Goal: Task Accomplishment & Management: Use online tool/utility

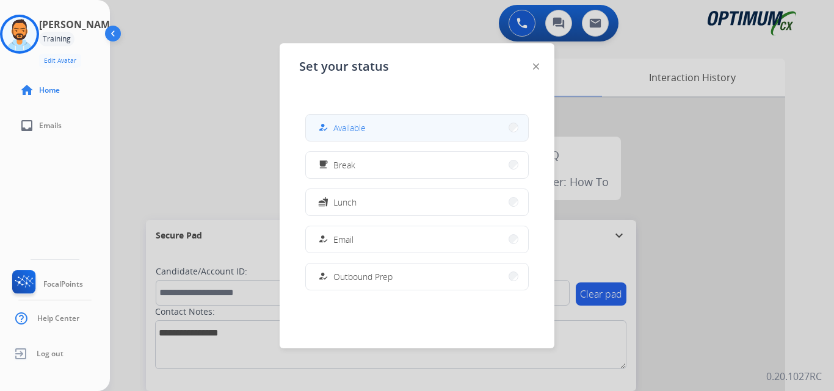
click at [359, 120] on button "how_to_reg Available" at bounding box center [417, 128] width 222 height 26
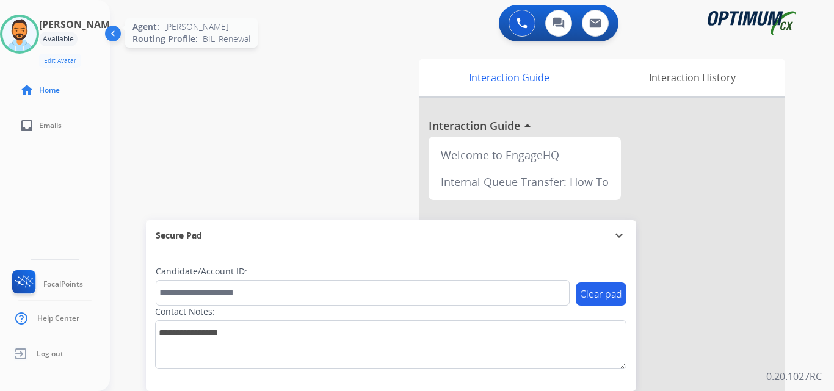
click at [36, 36] on img at bounding box center [19, 34] width 34 height 34
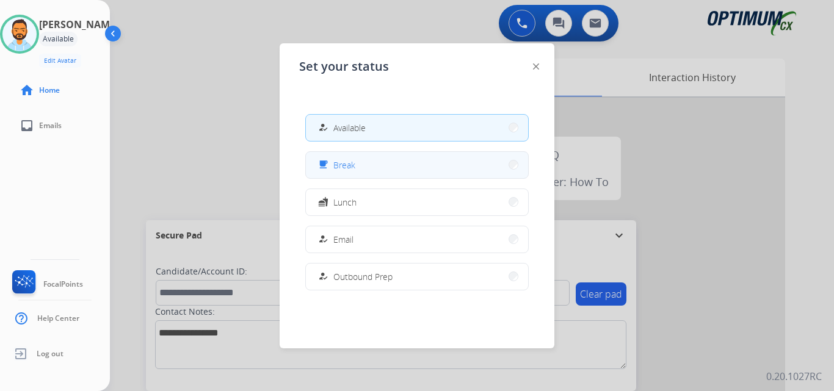
click at [373, 163] on button "free_breakfast Break" at bounding box center [417, 165] width 222 height 26
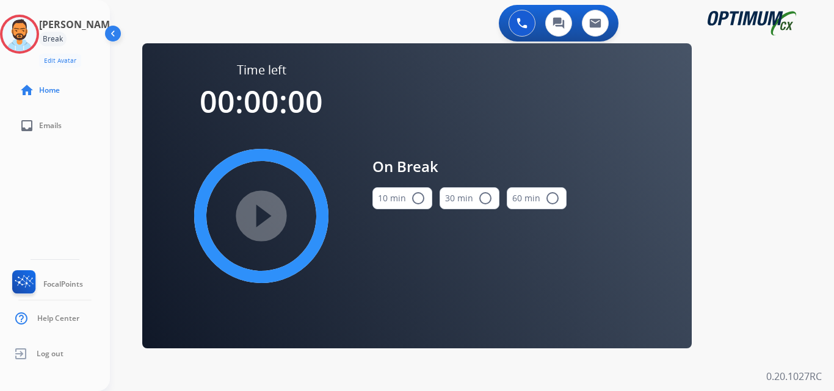
click at [392, 197] on button "10 min radio_button_unchecked" at bounding box center [402, 198] width 60 height 22
click at [266, 210] on mat-icon "play_circle_filled" at bounding box center [261, 216] width 15 height 15
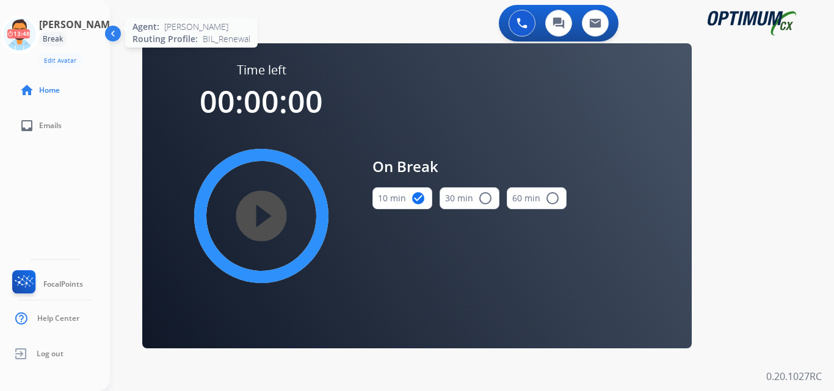
click at [25, 24] on icon at bounding box center [20, 35] width 40 height 40
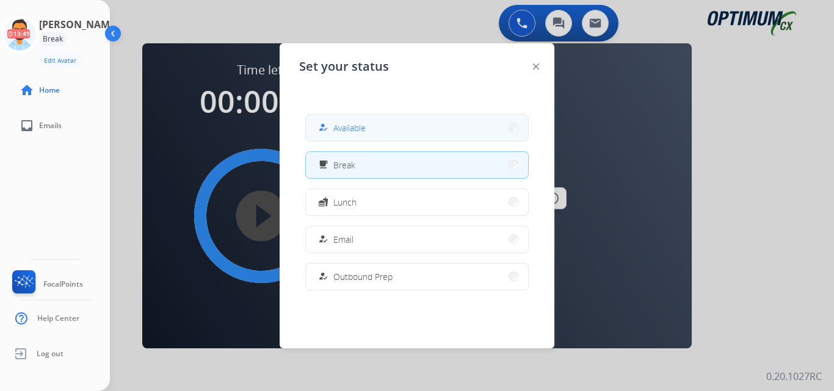
click at [362, 135] on button "how_to_reg Available" at bounding box center [417, 128] width 222 height 26
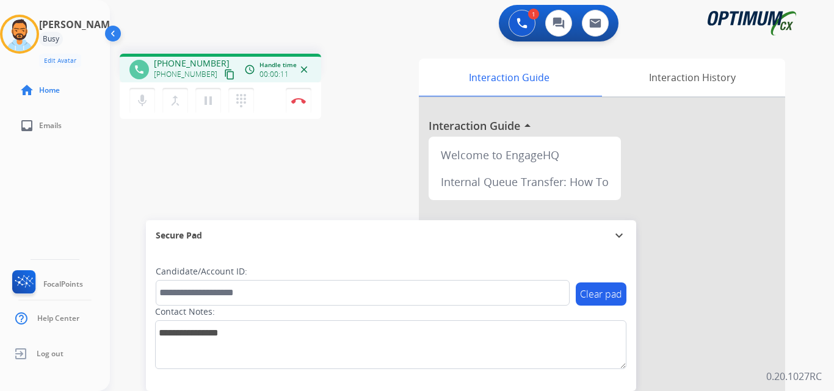
click at [222, 76] on button "content_copy" at bounding box center [229, 74] width 15 height 15
click at [298, 109] on button "Disconnect" at bounding box center [299, 101] width 26 height 26
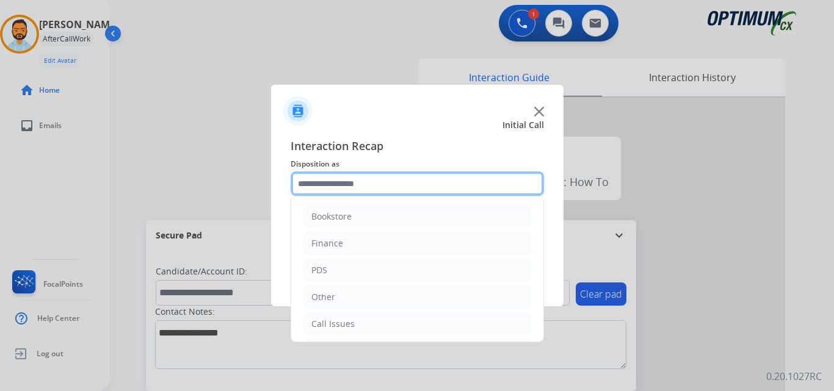
click at [329, 188] on input "text" at bounding box center [417, 184] width 253 height 24
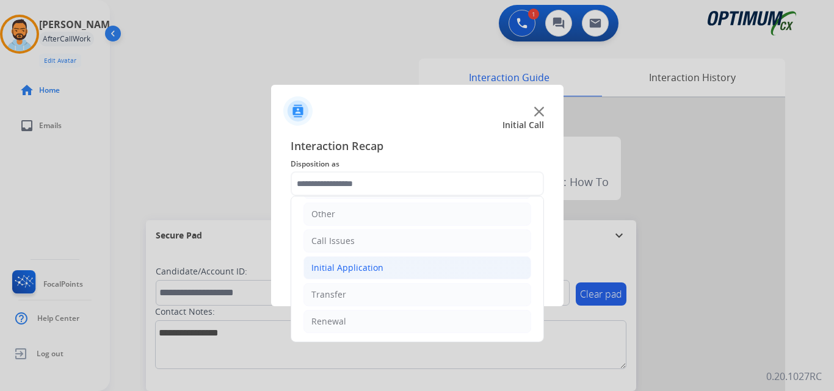
click at [375, 263] on div "Initial Application" at bounding box center [347, 268] width 72 height 12
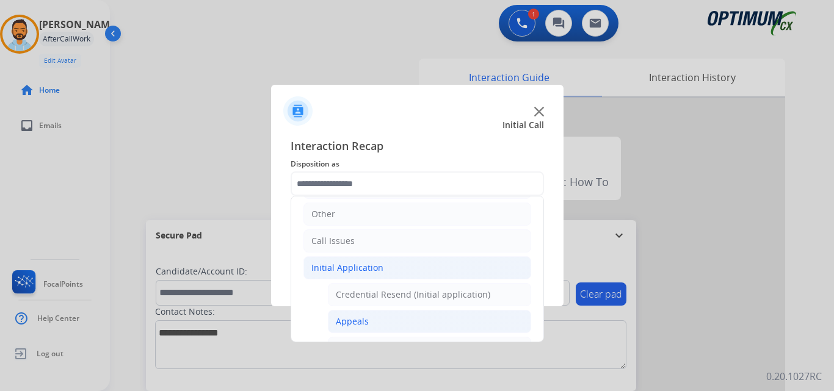
click at [372, 325] on li "Appeals" at bounding box center [429, 321] width 203 height 23
type input "*******"
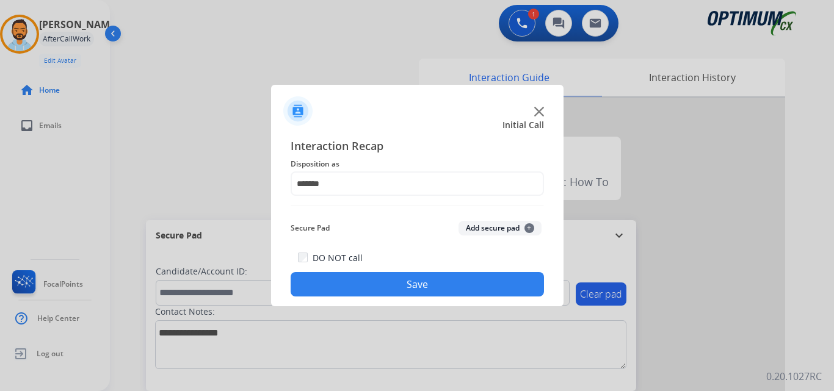
click at [420, 279] on button "Save" at bounding box center [417, 284] width 253 height 24
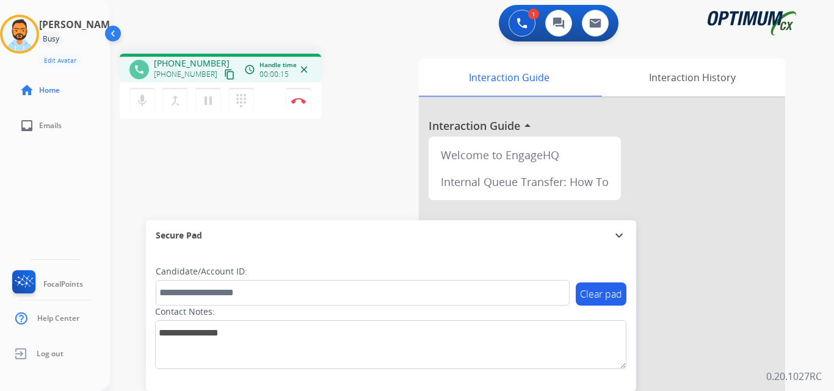
click at [224, 74] on mat-icon "content_copy" at bounding box center [229, 74] width 11 height 11
click at [299, 103] on img at bounding box center [298, 101] width 15 height 6
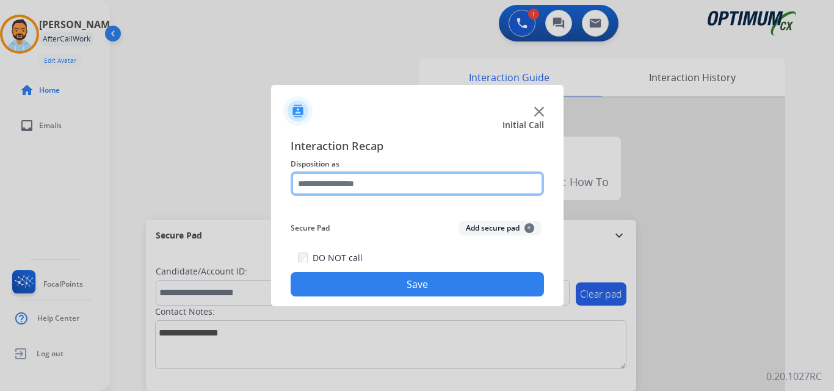
click at [378, 187] on input "text" at bounding box center [417, 184] width 253 height 24
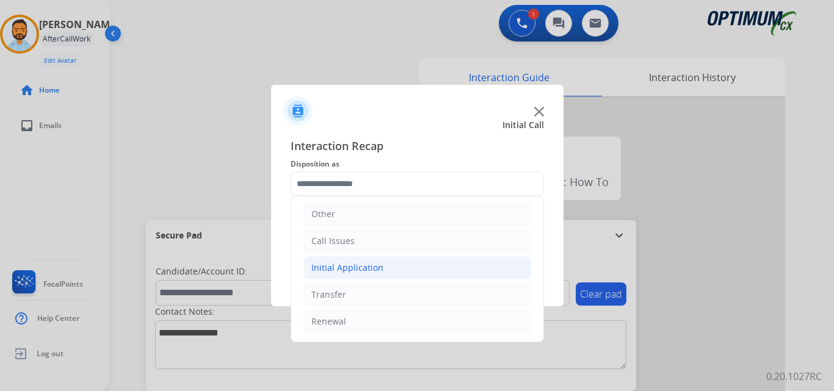
click at [350, 270] on div "Initial Application" at bounding box center [347, 268] width 72 height 12
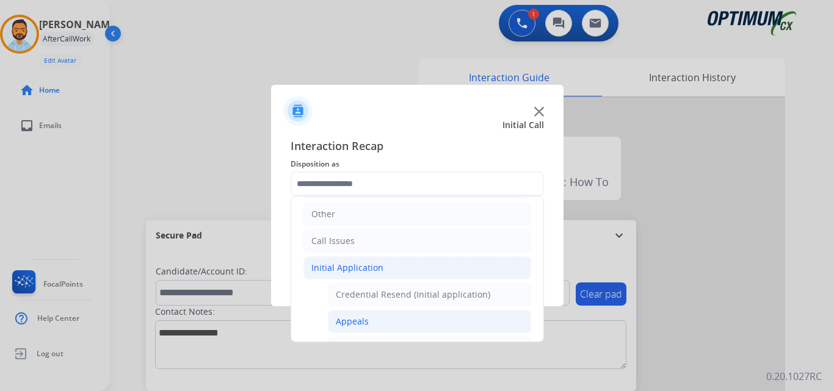
click at [366, 328] on li "Appeals" at bounding box center [429, 321] width 203 height 23
type input "*******"
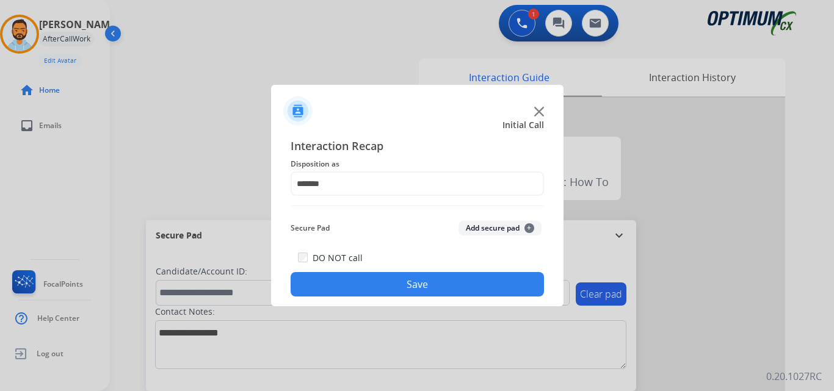
click at [407, 285] on button "Save" at bounding box center [417, 284] width 253 height 24
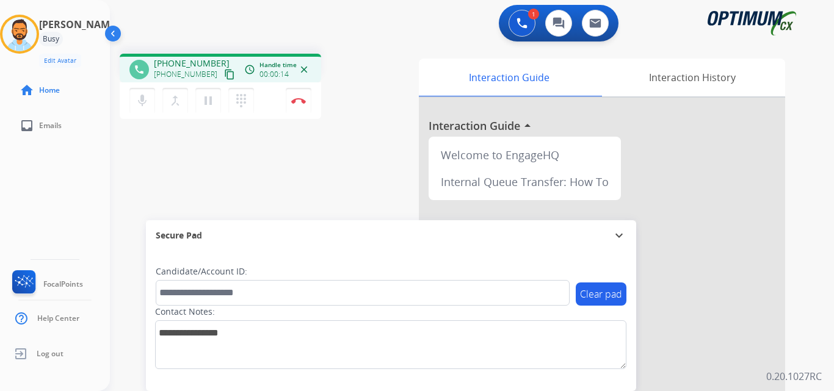
click at [224, 73] on mat-icon "content_copy" at bounding box center [229, 74] width 11 height 11
click at [299, 101] on img at bounding box center [298, 101] width 15 height 6
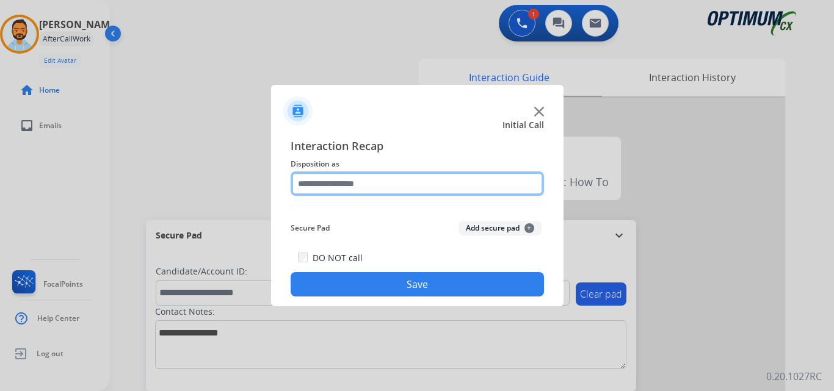
click at [381, 179] on input "text" at bounding box center [417, 184] width 253 height 24
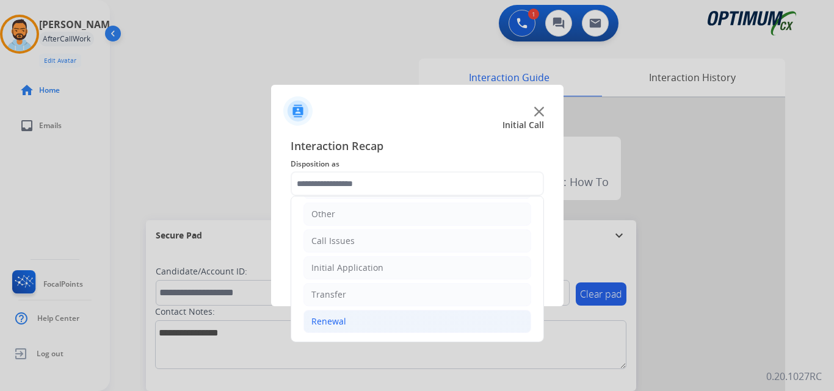
click at [368, 320] on li "Renewal" at bounding box center [417, 321] width 228 height 23
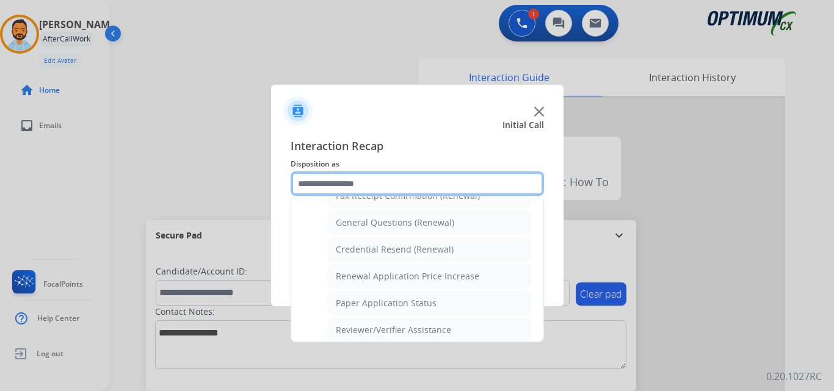
scroll to position [345, 0]
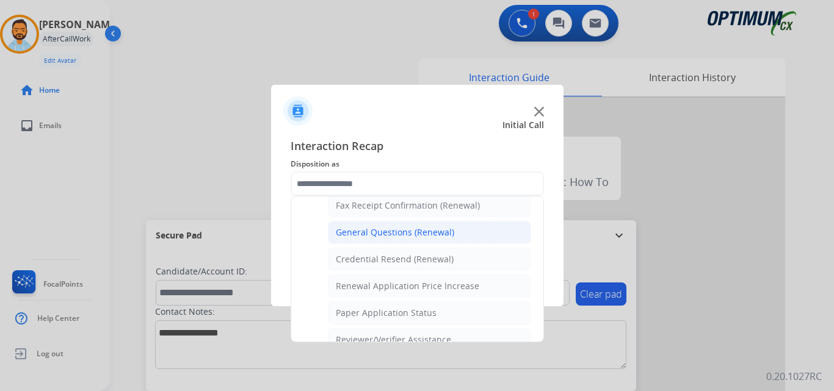
click at [376, 237] on div "General Questions (Renewal)" at bounding box center [395, 232] width 118 height 12
type input "**********"
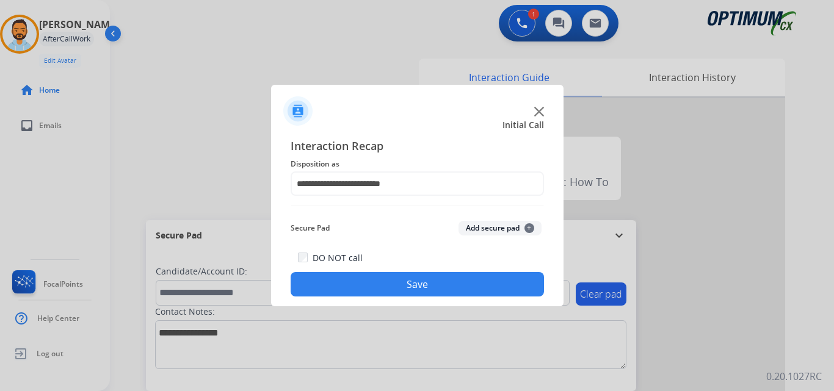
click at [409, 280] on button "Save" at bounding box center [417, 284] width 253 height 24
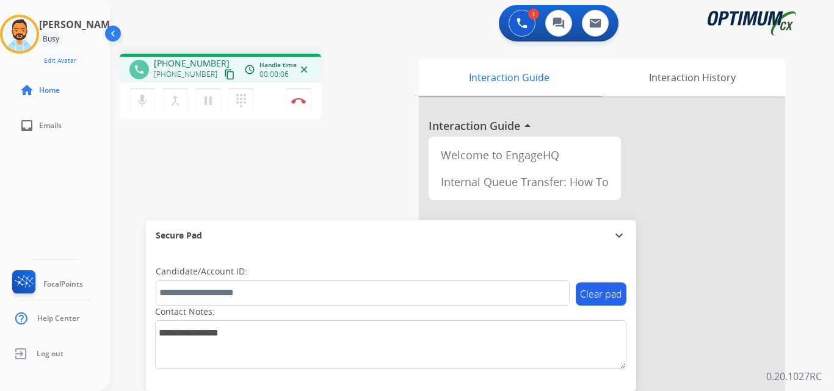
click at [224, 71] on mat-icon "content_copy" at bounding box center [229, 74] width 11 height 11
click at [305, 95] on button "Disconnect" at bounding box center [299, 101] width 26 height 26
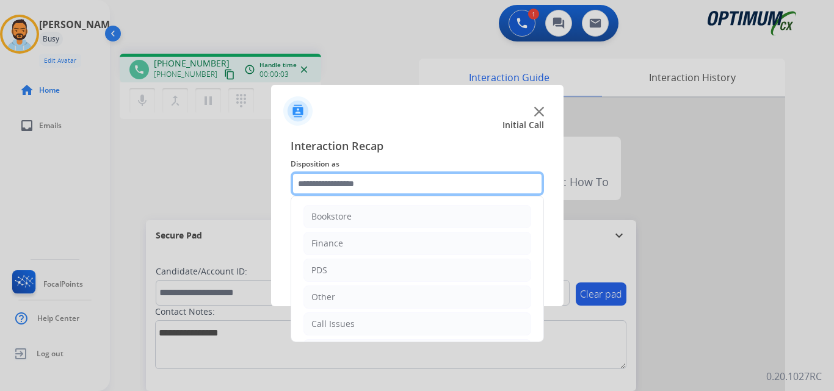
click at [374, 190] on input "text" at bounding box center [417, 184] width 253 height 24
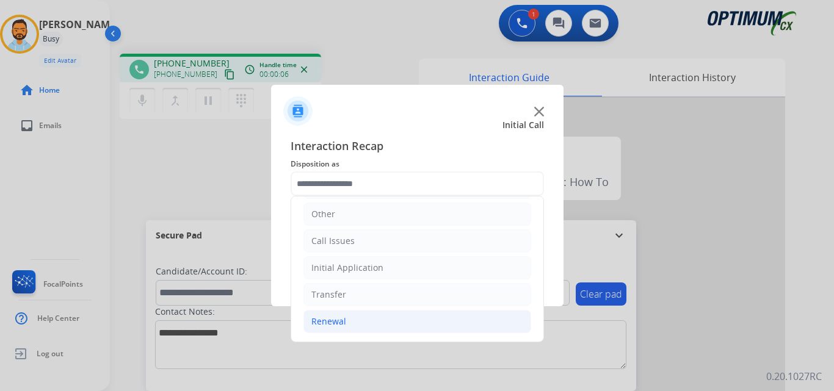
click at [354, 322] on li "Renewal" at bounding box center [417, 321] width 228 height 23
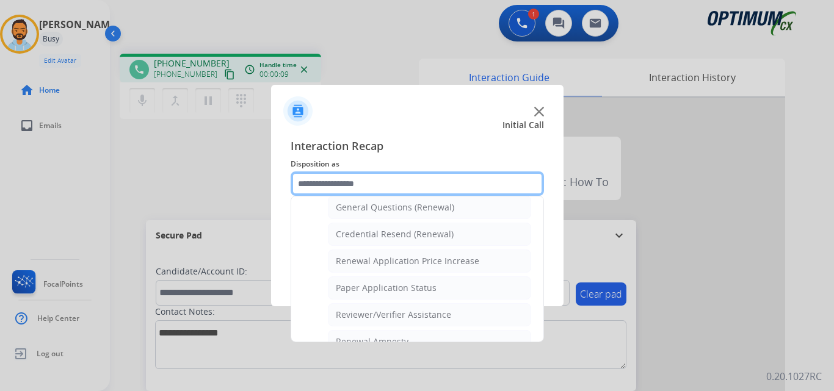
scroll to position [368, 0]
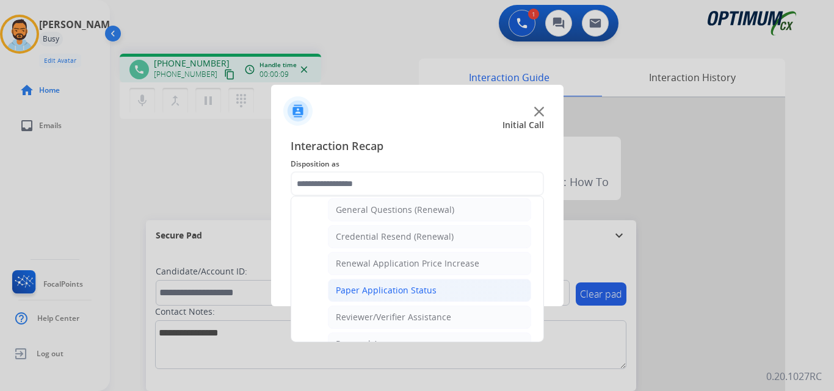
click at [424, 293] on div "Paper Application Status" at bounding box center [386, 290] width 101 height 12
type input "**********"
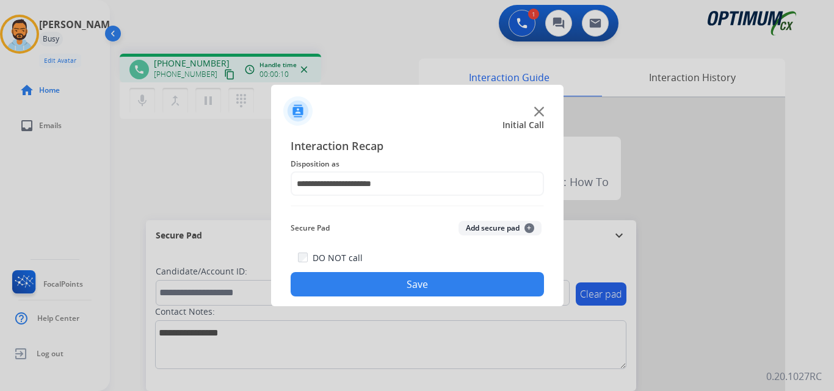
click at [417, 289] on button "Save" at bounding box center [417, 284] width 253 height 24
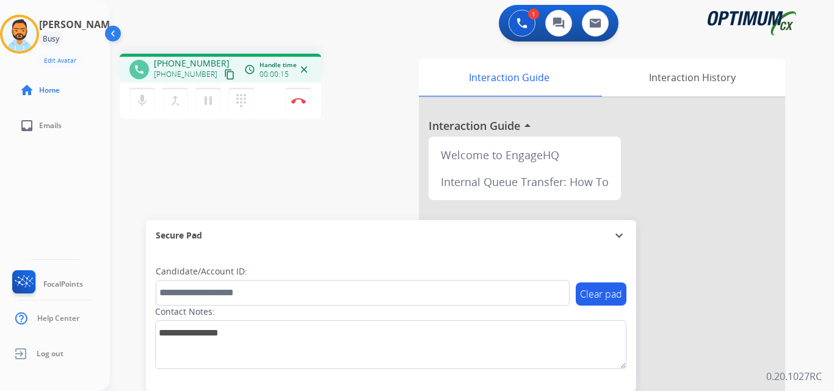
click at [224, 76] on mat-icon "content_copy" at bounding box center [229, 74] width 11 height 11
click at [205, 77] on div "[PHONE_NUMBER] content_copy" at bounding box center [195, 74] width 83 height 15
click at [224, 71] on mat-icon "content_copy" at bounding box center [229, 74] width 11 height 11
click at [300, 103] on img at bounding box center [298, 101] width 15 height 6
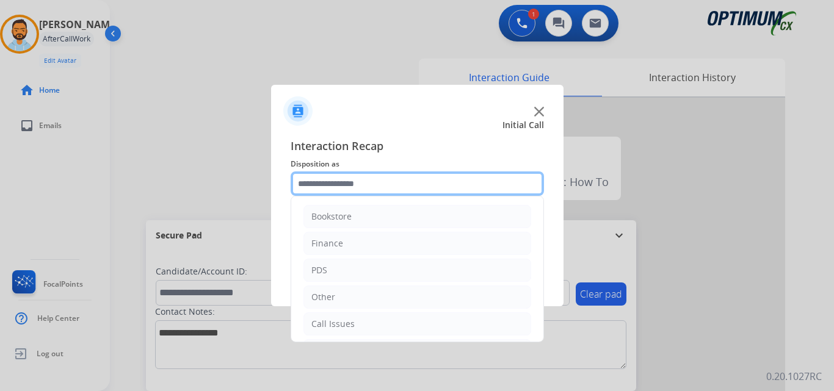
click at [370, 183] on input "text" at bounding box center [417, 184] width 253 height 24
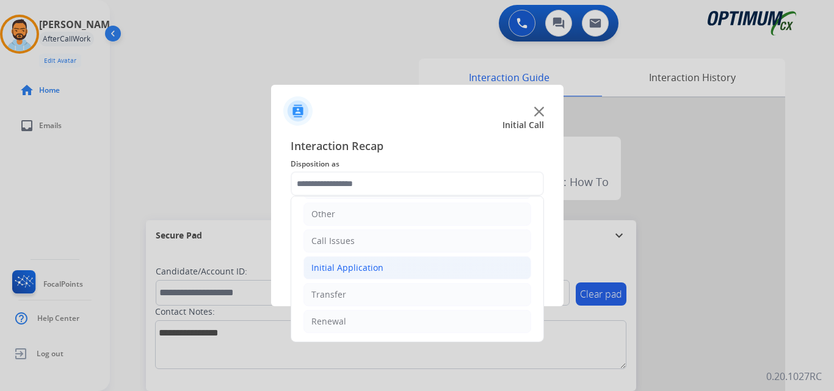
click at [363, 266] on div "Initial Application" at bounding box center [347, 268] width 72 height 12
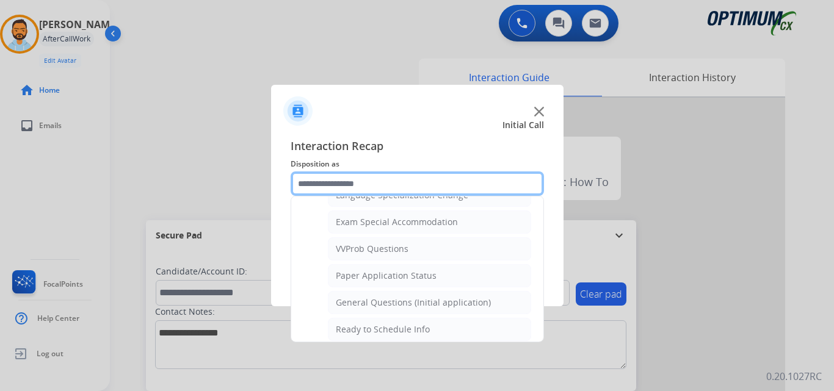
scroll to position [630, 0]
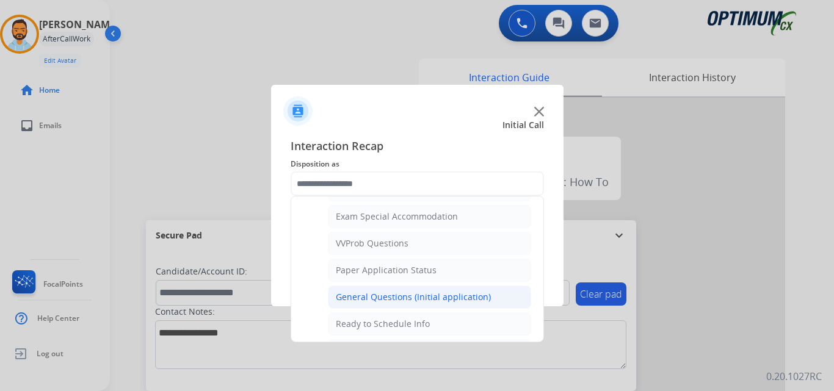
click at [405, 297] on div "General Questions (Initial application)" at bounding box center [413, 297] width 155 height 12
type input "**********"
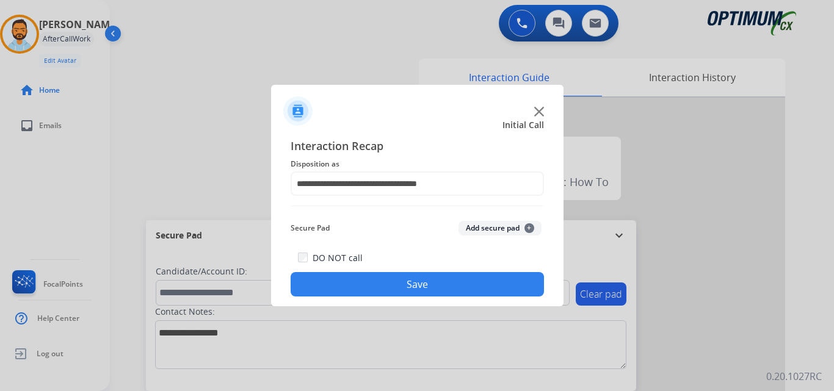
click at [381, 294] on button "Save" at bounding box center [417, 284] width 253 height 24
